Goal: Task Accomplishment & Management: Use online tool/utility

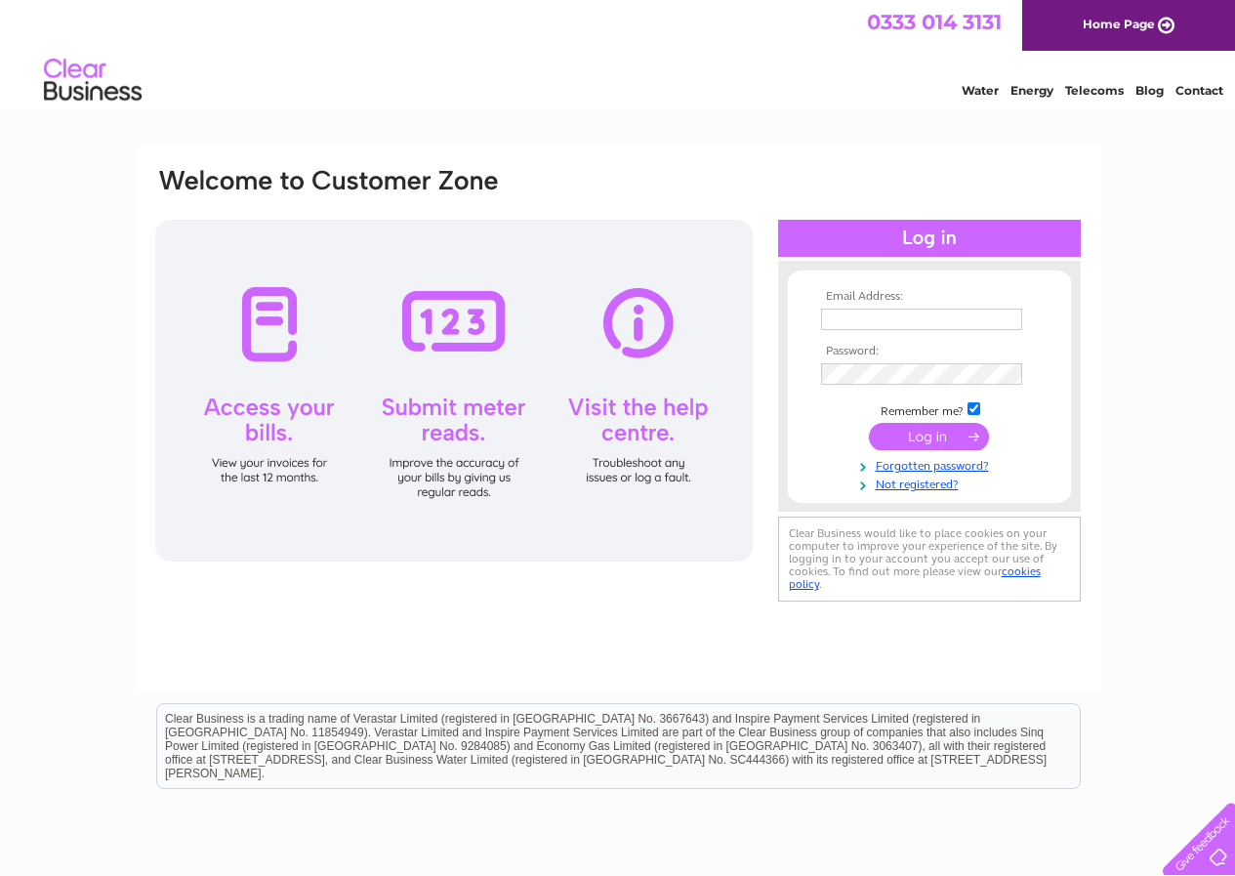
type input "tisdalls@outlook.com"
click at [924, 438] on input "submit" at bounding box center [929, 436] width 120 height 27
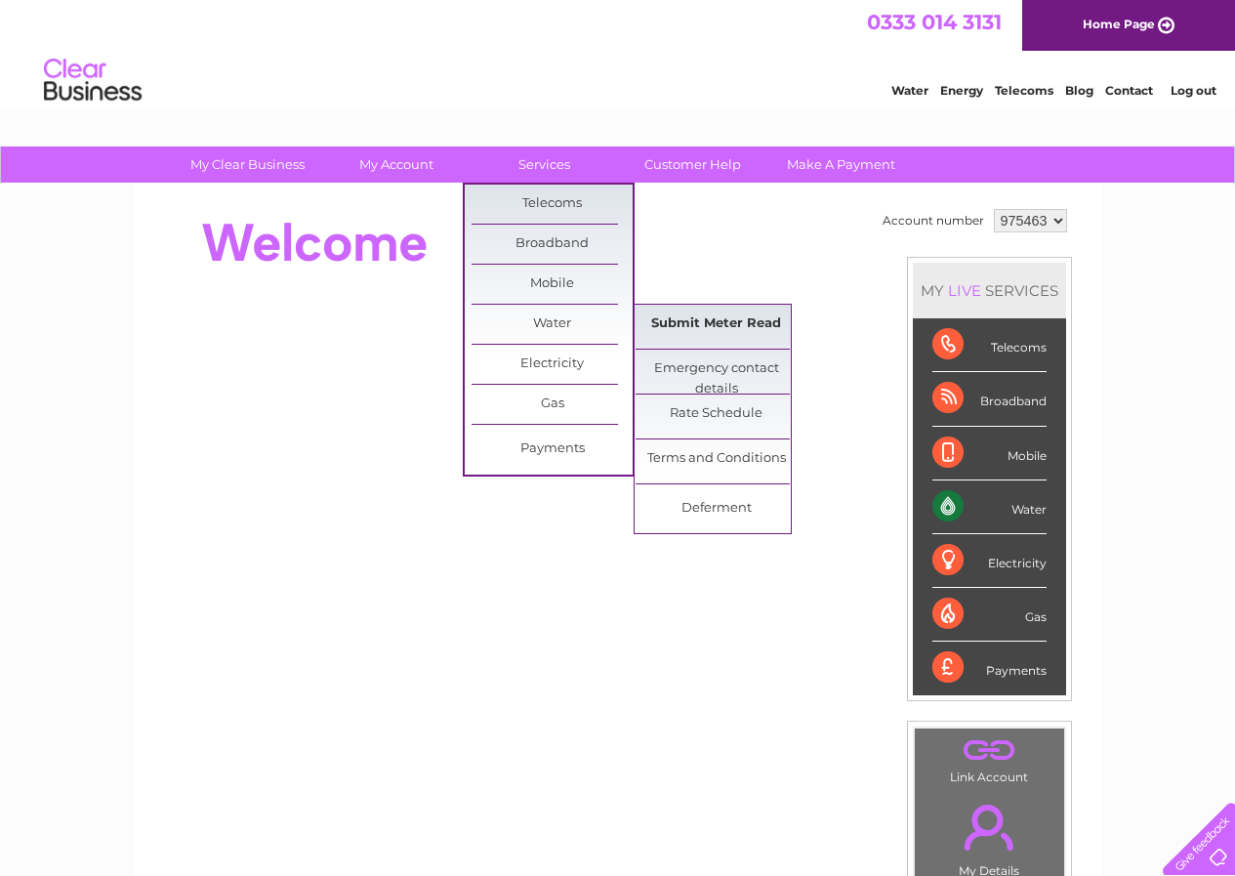
click at [711, 326] on link "Submit Meter Read" at bounding box center [716, 324] width 161 height 39
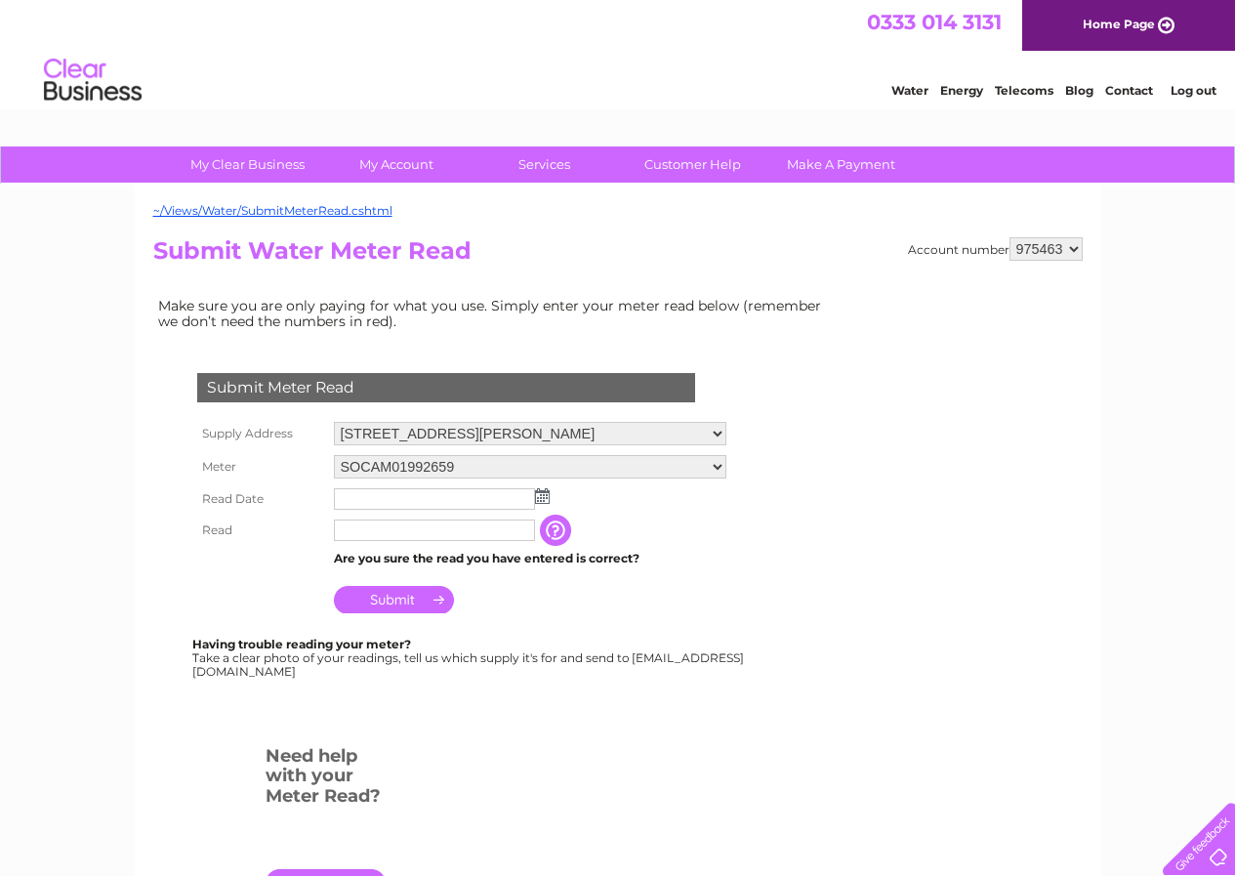
click at [546, 501] on img at bounding box center [542, 496] width 15 height 16
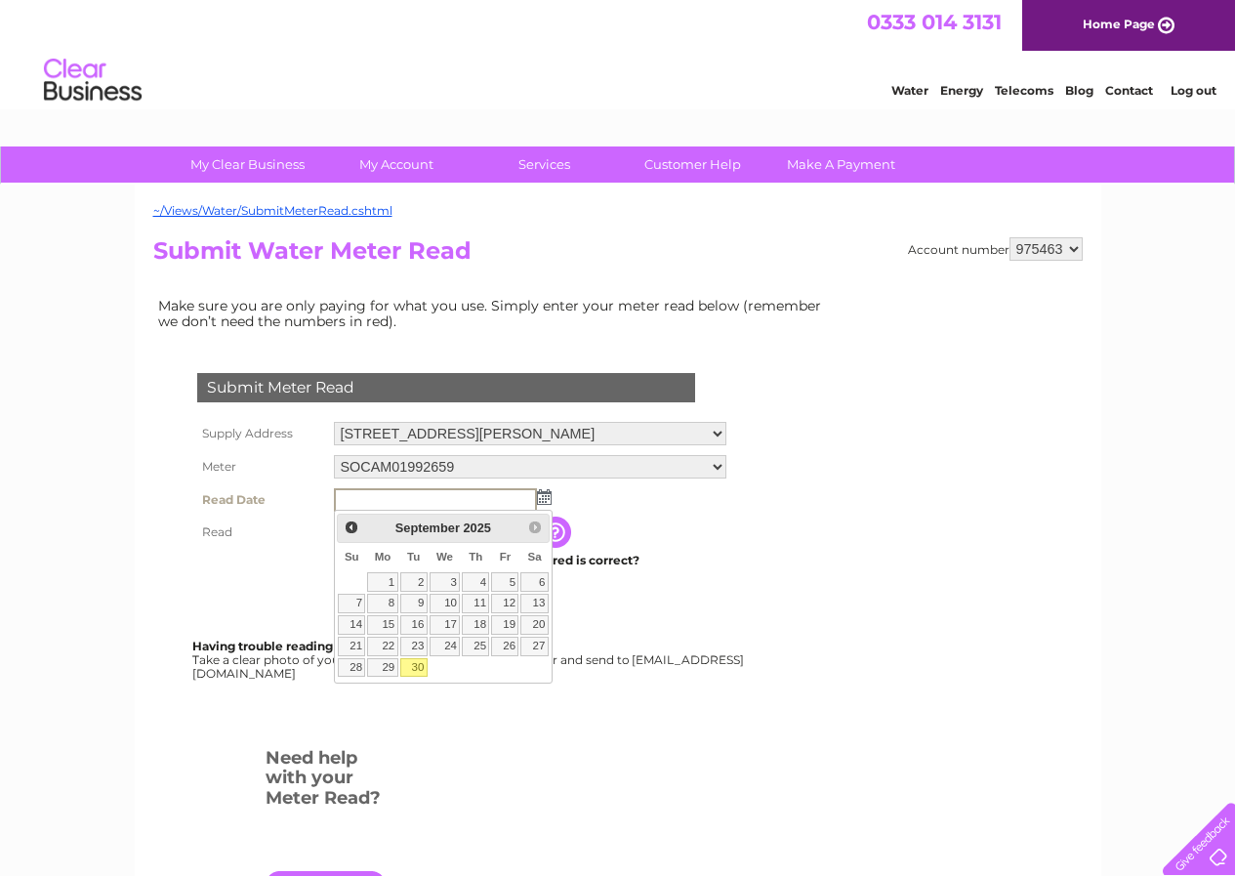
click at [419, 664] on link "30" at bounding box center [413, 668] width 27 height 20
type input "2025/09/30"
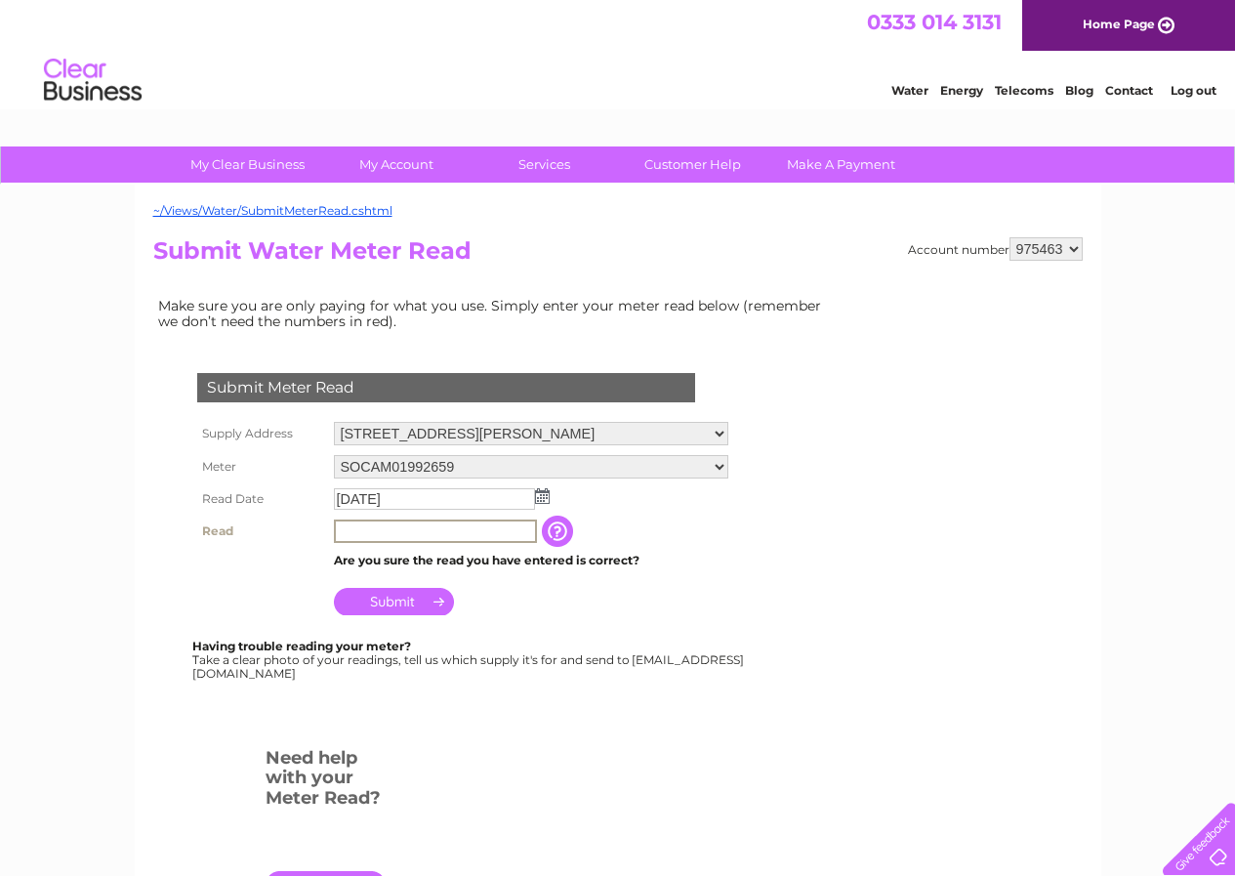
click at [420, 534] on input "text" at bounding box center [435, 531] width 203 height 23
type input "3924"
click at [396, 604] on input "Submit" at bounding box center [394, 601] width 120 height 27
